Goal: Task Accomplishment & Management: Use online tool/utility

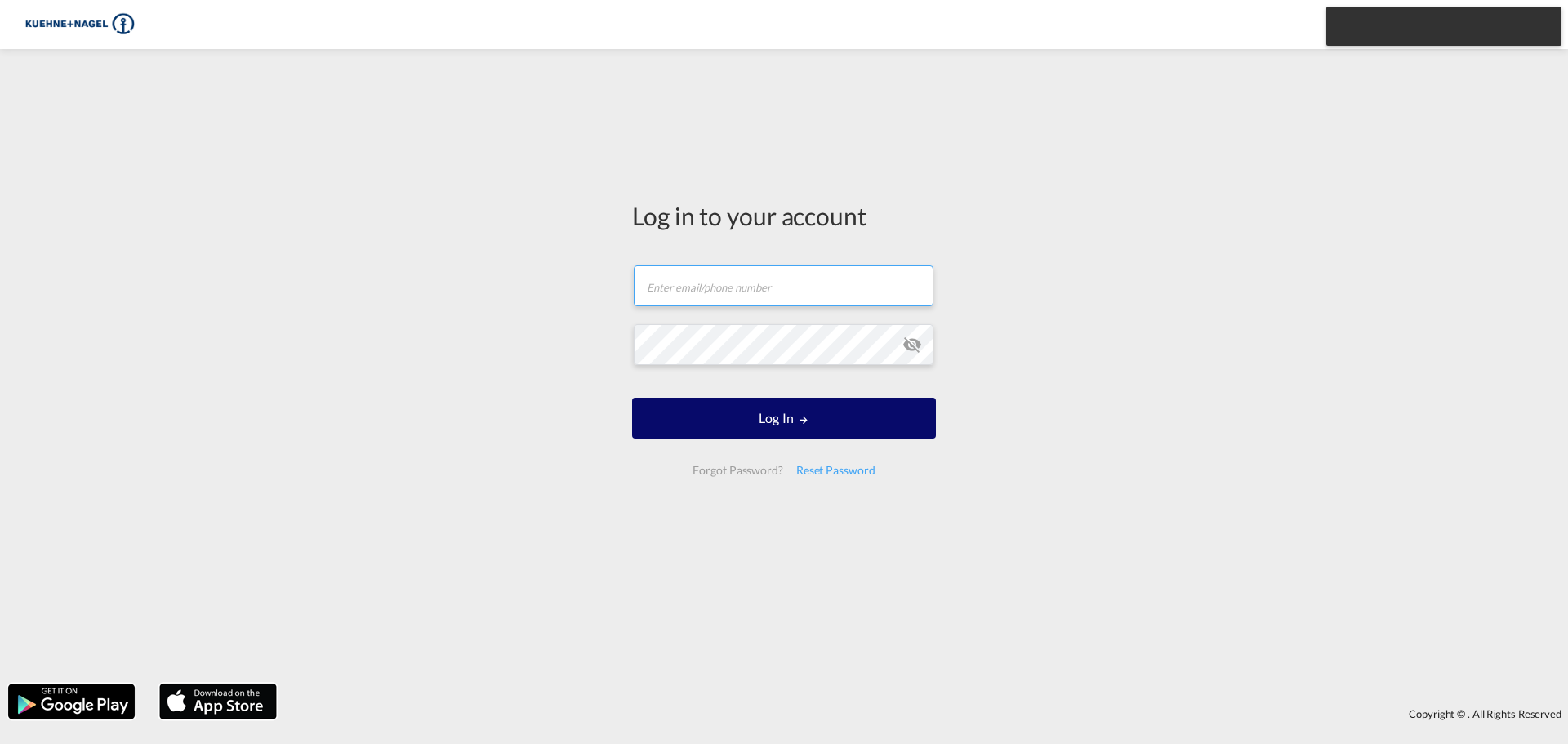
type input "[PERSON_NAME][EMAIL_ADDRESS][PERSON_NAME][PERSON_NAME][DOMAIN_NAME]"
click at [761, 414] on button "Log In" at bounding box center [784, 418] width 303 height 41
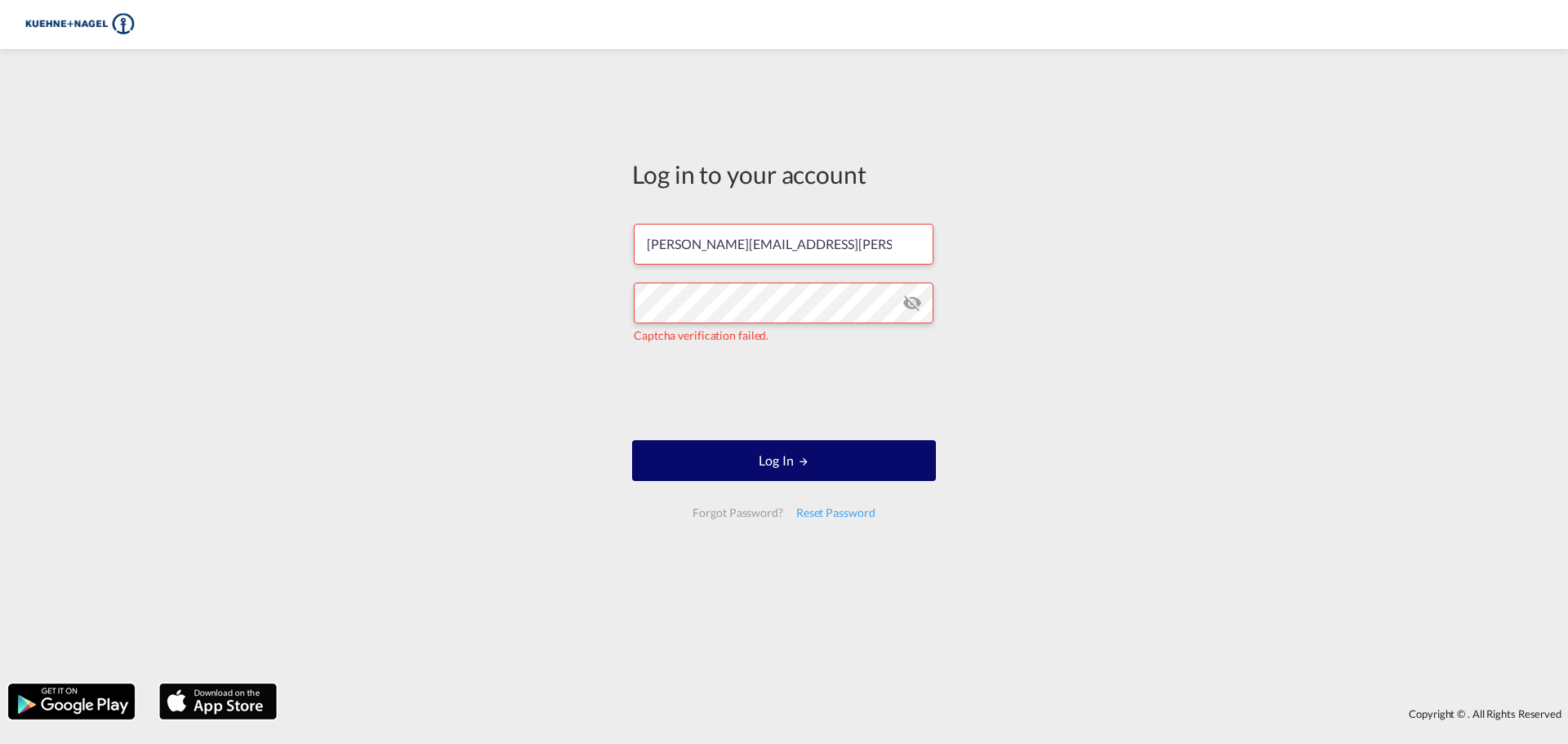
click at [877, 461] on button "Log In" at bounding box center [784, 461] width 303 height 41
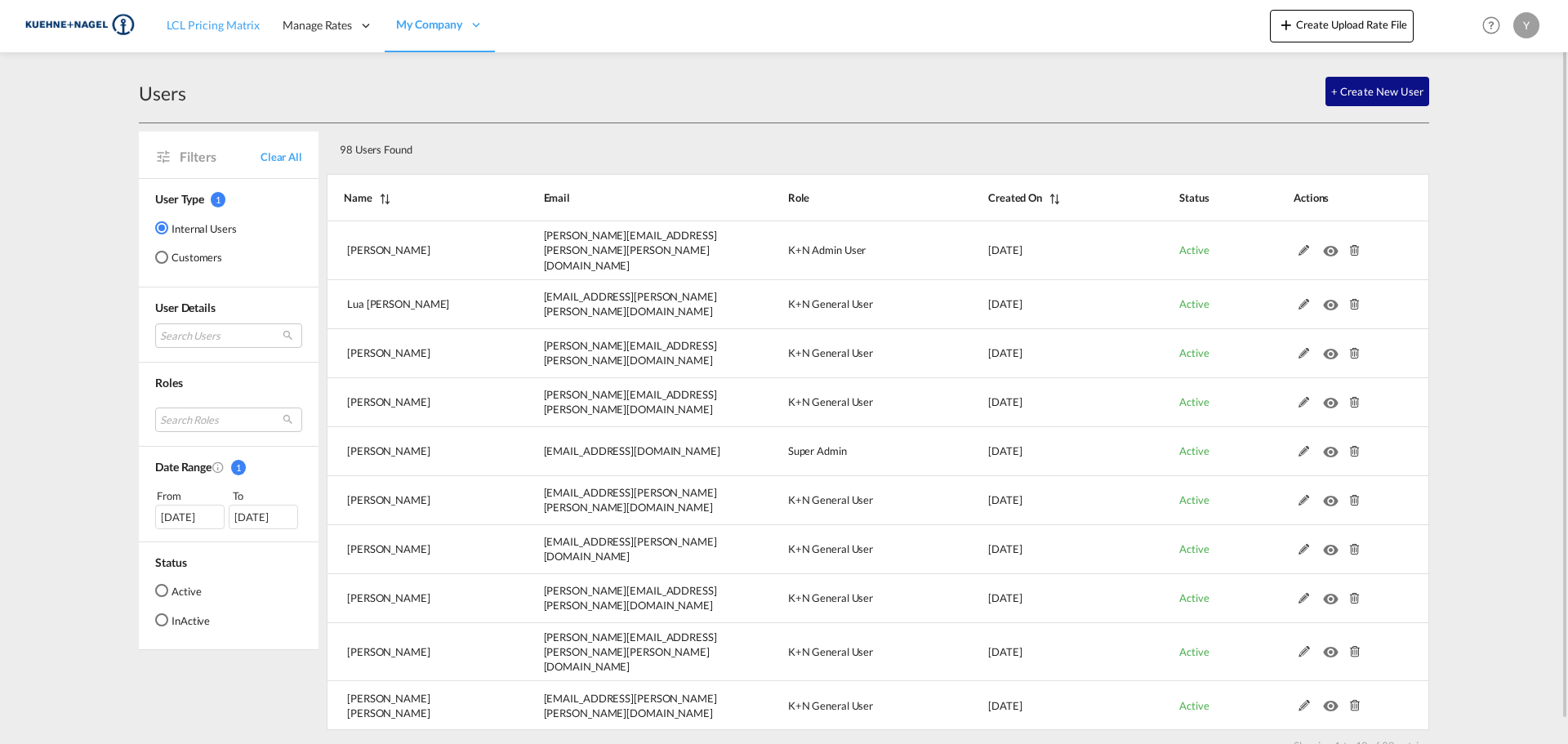
click at [195, 34] on link "LCL Pricing Matrix" at bounding box center [212, 25] width 116 height 53
